Goal: Navigation & Orientation: Find specific page/section

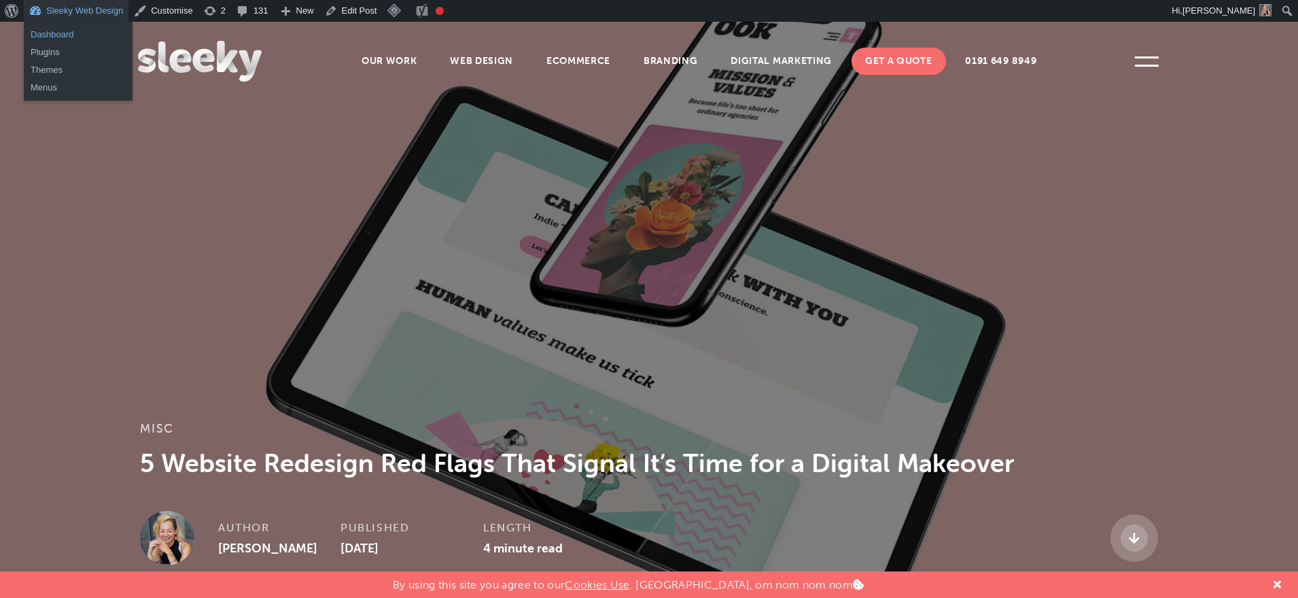
click at [52, 33] on link "Dashboard" at bounding box center [78, 35] width 109 height 18
